Goal: Go to known website: Access a specific website the user already knows

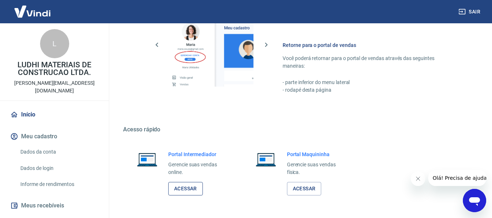
scroll to position [364, 0]
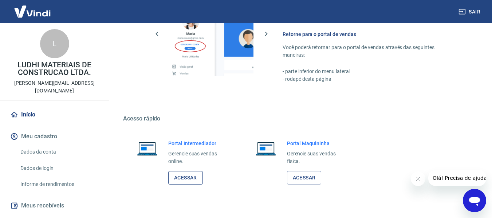
click at [198, 177] on link "Acessar" at bounding box center [185, 177] width 35 height 13
